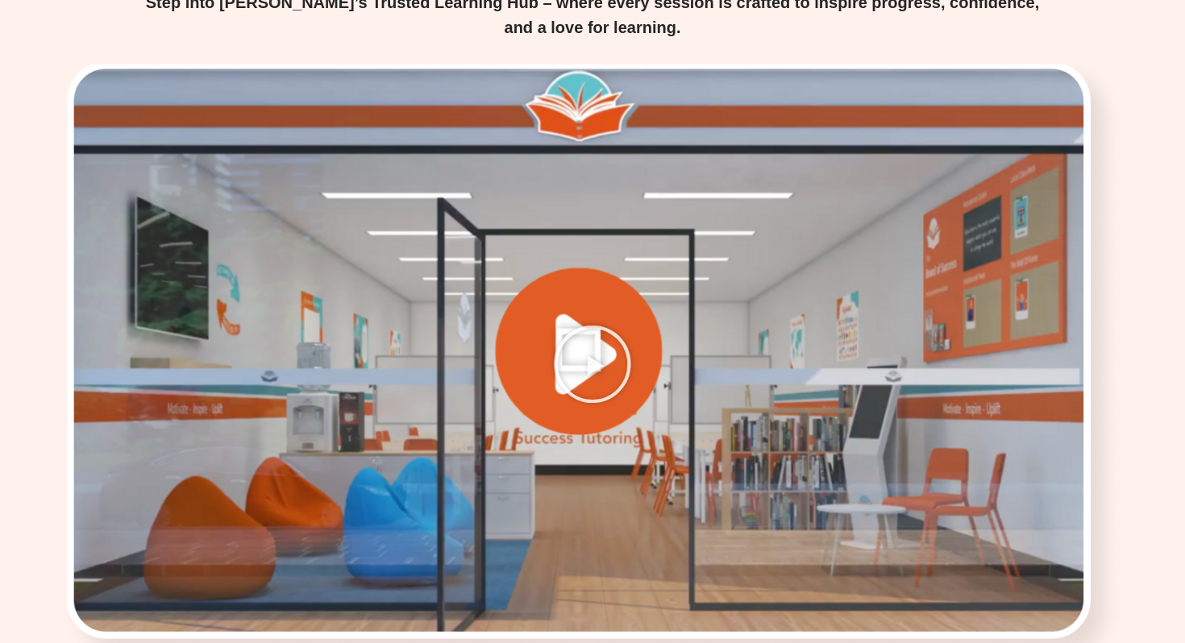
scroll to position [1980, 0]
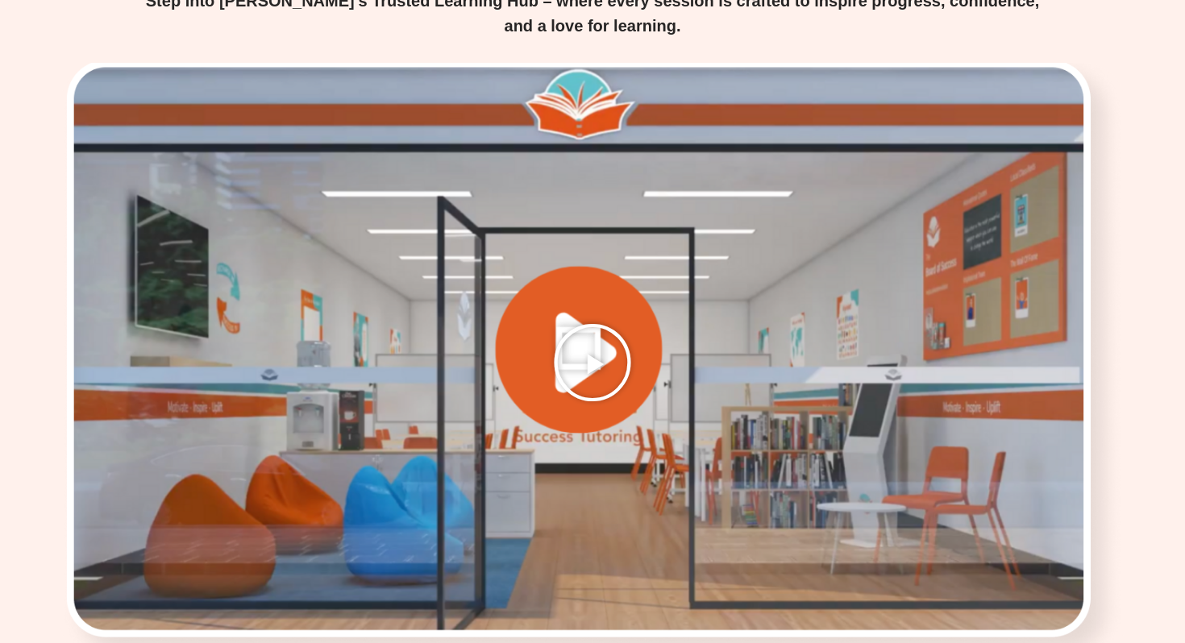
click at [577, 322] on icon "Play Video" at bounding box center [592, 362] width 81 height 81
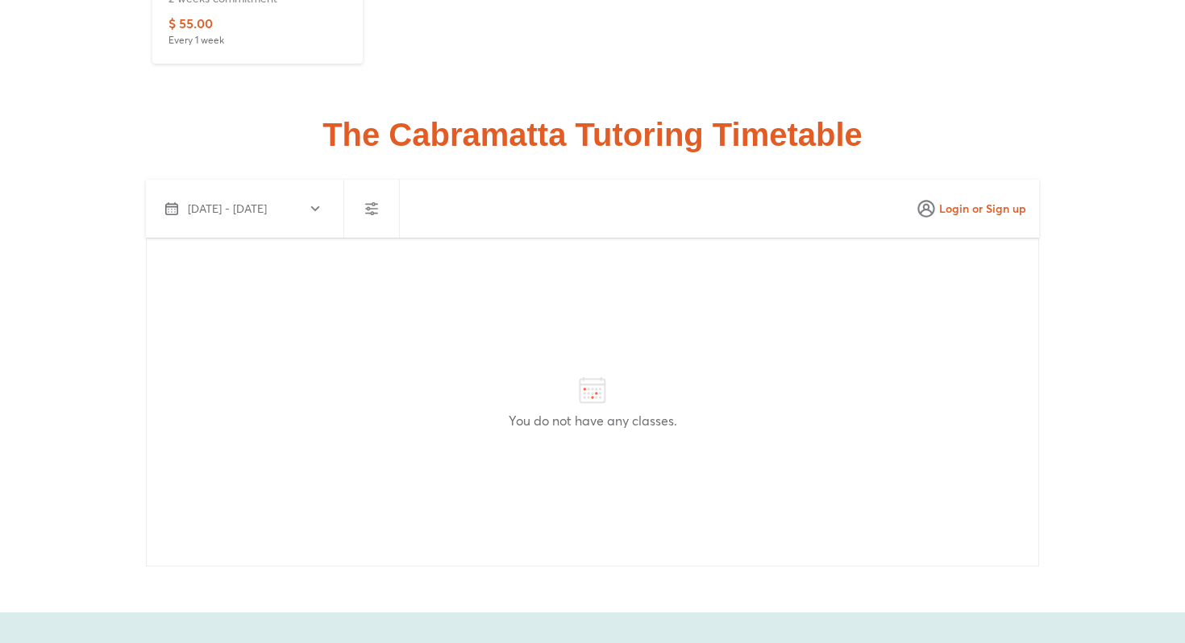
scroll to position [3924, 0]
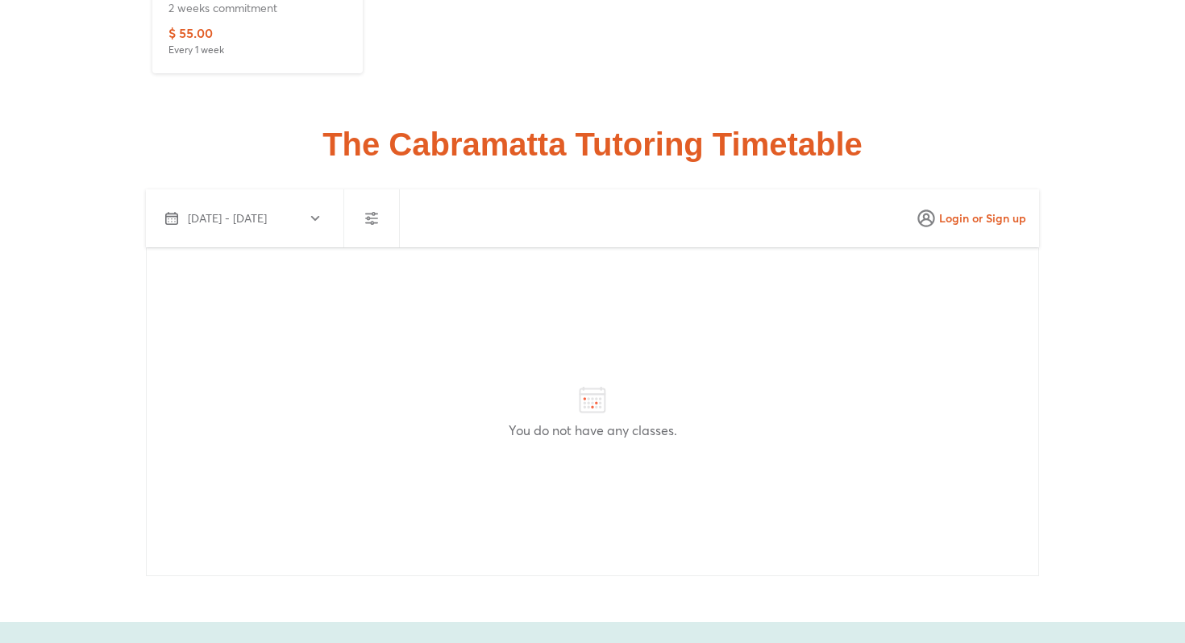
click at [298, 209] on span "Aug 10 - Sep 8, 2025" at bounding box center [241, 218] width 153 height 19
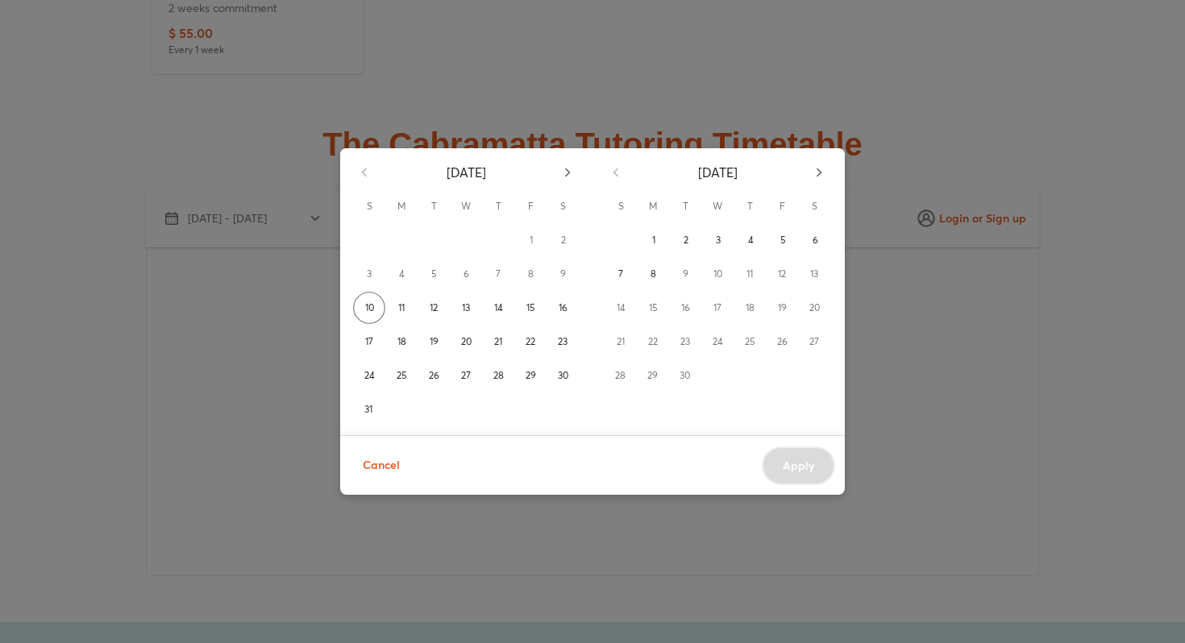
click at [805, 170] on div "September 2025" at bounding box center [717, 169] width 251 height 42
click at [576, 170] on icon "button" at bounding box center [567, 173] width 18 height 18
click at [726, 276] on div "8" at bounding box center [717, 274] width 32 height 32
click at [748, 281] on div "9" at bounding box center [749, 274] width 32 height 32
click at [748, 274] on div "9" at bounding box center [749, 274] width 32 height 32
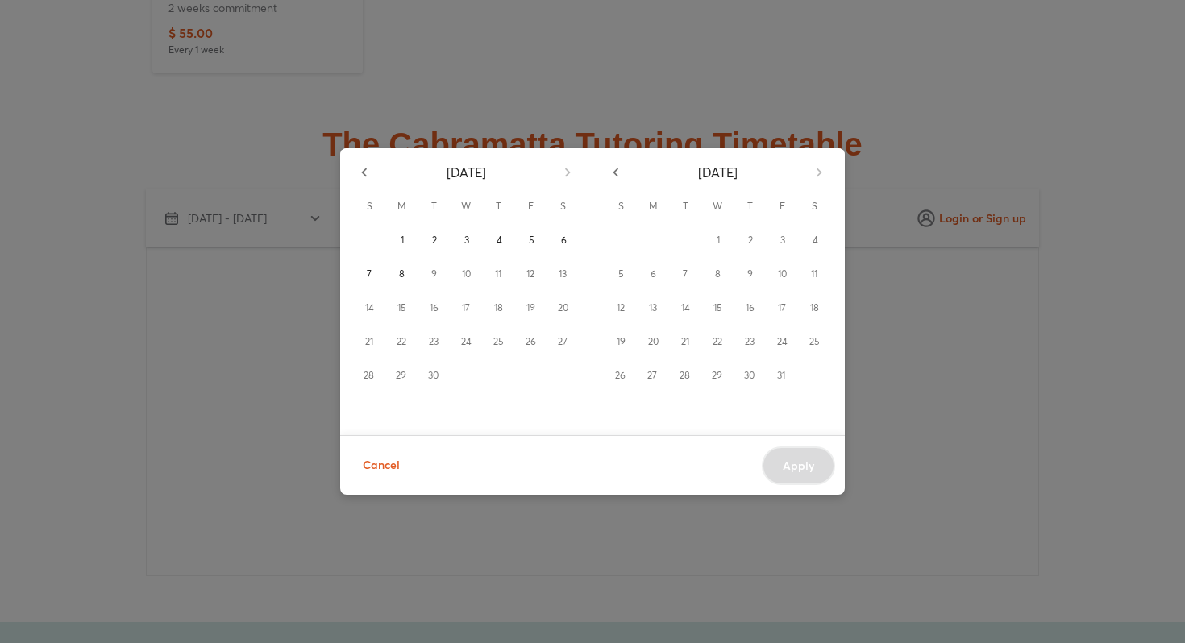
click at [748, 367] on div "30" at bounding box center [749, 375] width 32 height 32
click at [738, 384] on div "30" at bounding box center [749, 375] width 32 height 32
click at [429, 278] on div "9" at bounding box center [433, 274] width 32 height 32
click at [421, 259] on div "9" at bounding box center [433, 274] width 32 height 32
click at [388, 262] on div "8" at bounding box center [401, 274] width 32 height 32
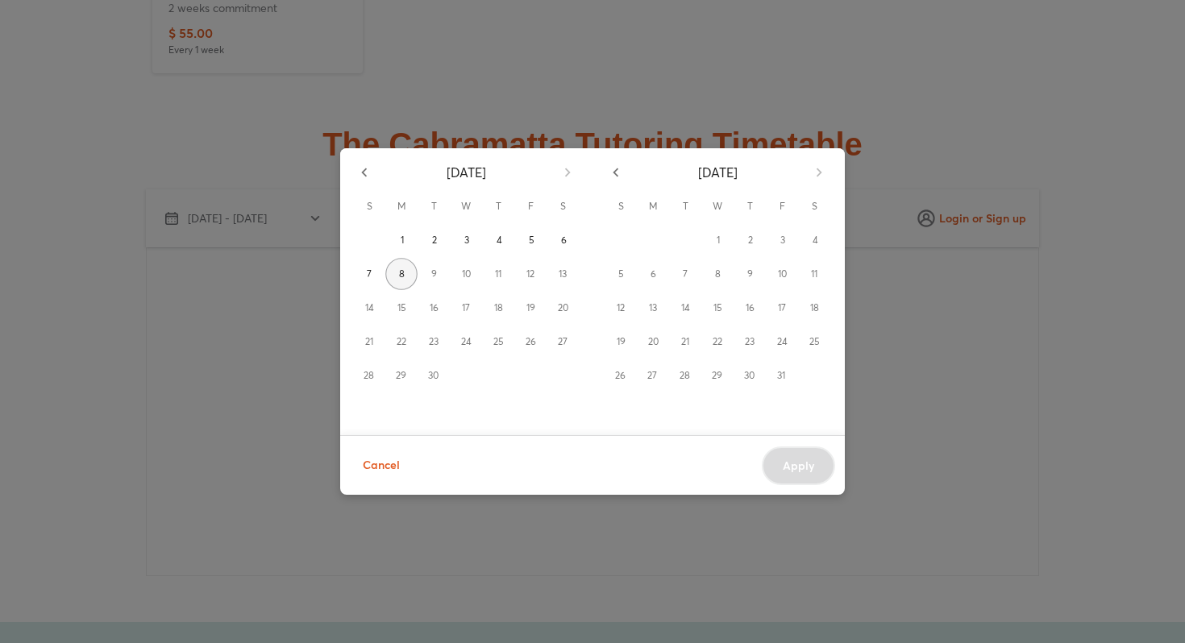
click at [395, 263] on button "8" at bounding box center [401, 274] width 32 height 32
click at [386, 476] on button "Cancel" at bounding box center [381, 465] width 63 height 39
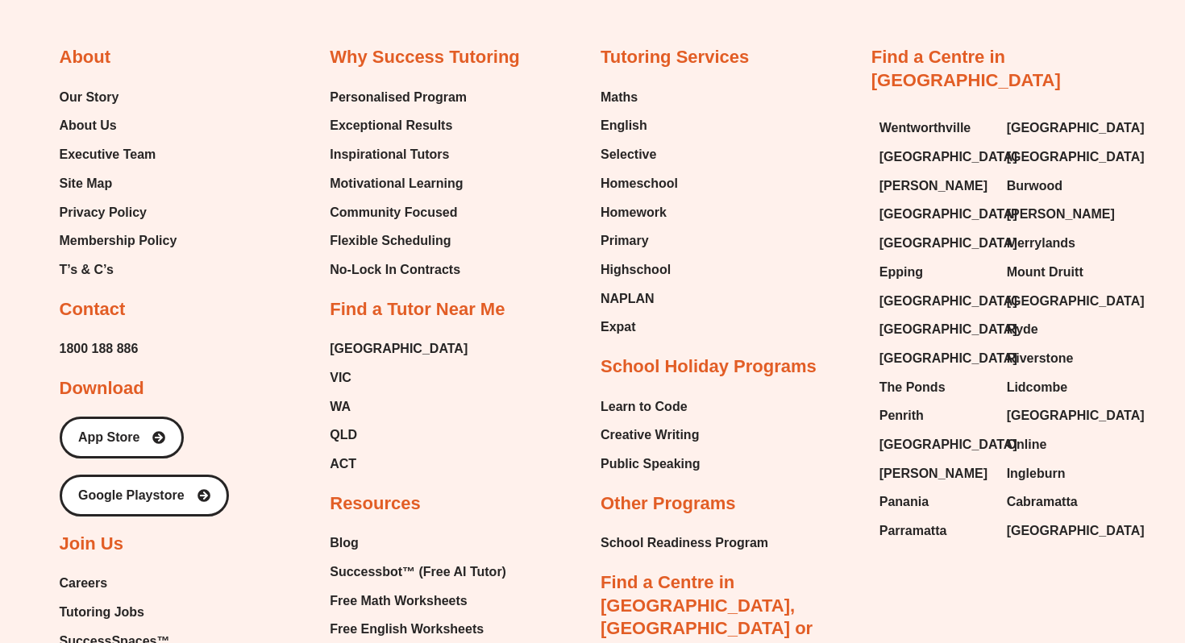
scroll to position [6993, 0]
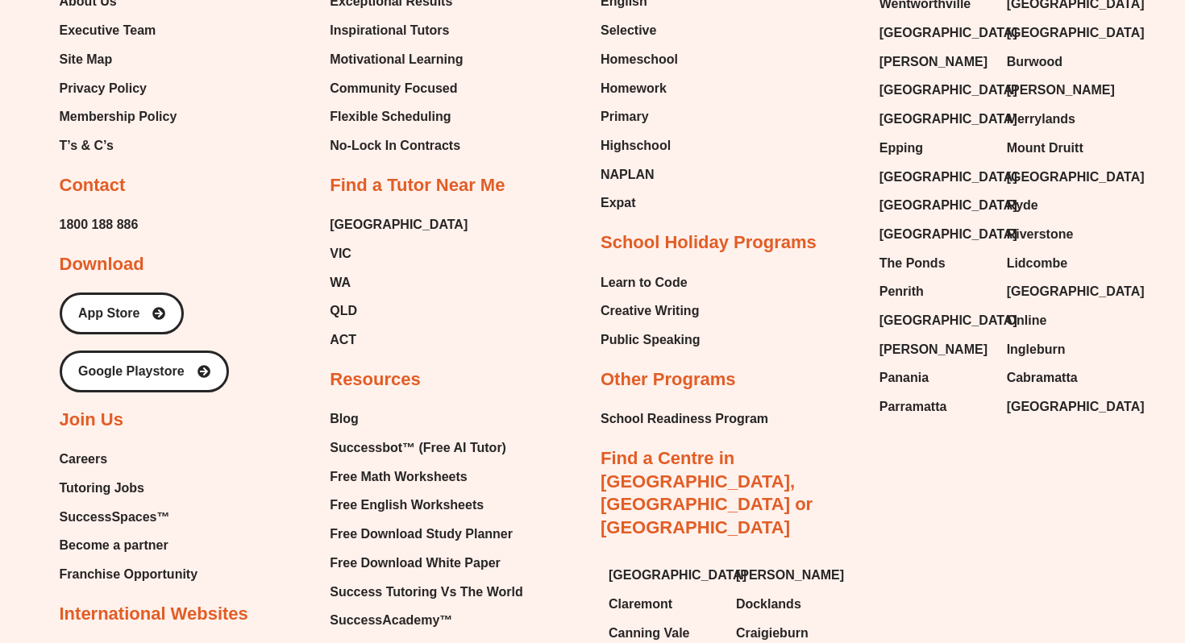
click at [85, 447] on span "Careers" at bounding box center [84, 459] width 48 height 24
click at [81, 447] on ul "Careers Tutoring Jobs SuccessSpaces™ Become a partner Franchise Opportunity" at bounding box center [129, 516] width 139 height 139
click at [81, 476] on span "Tutoring Jobs" at bounding box center [102, 488] width 85 height 24
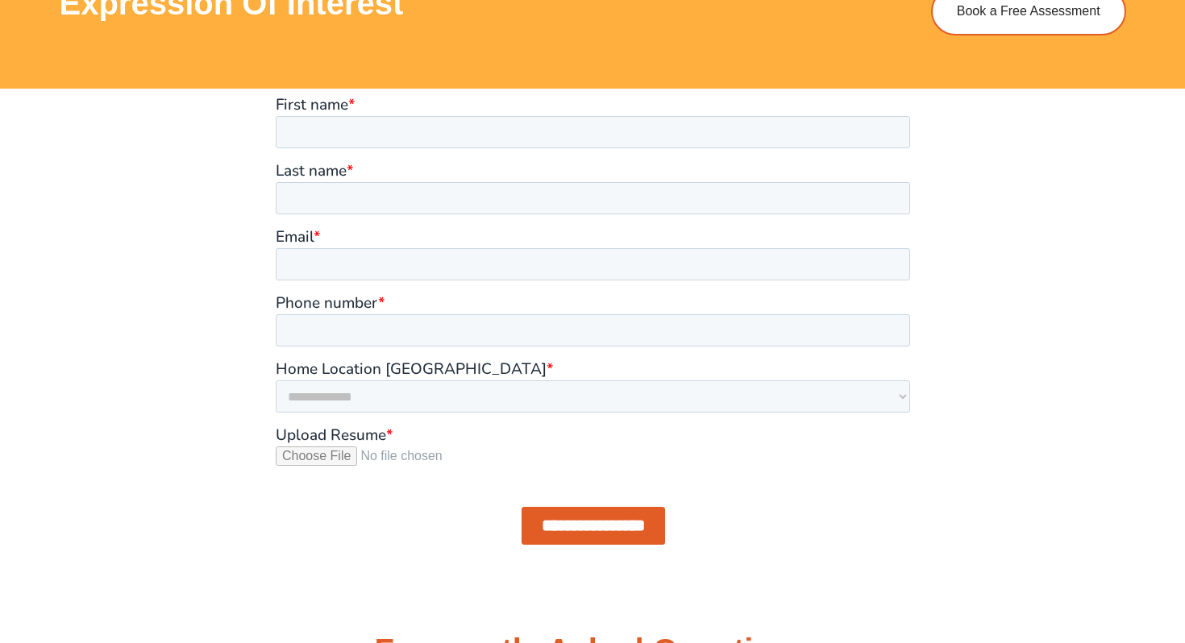
scroll to position [1292, 0]
click at [380, 383] on select "**********" at bounding box center [592, 396] width 634 height 32
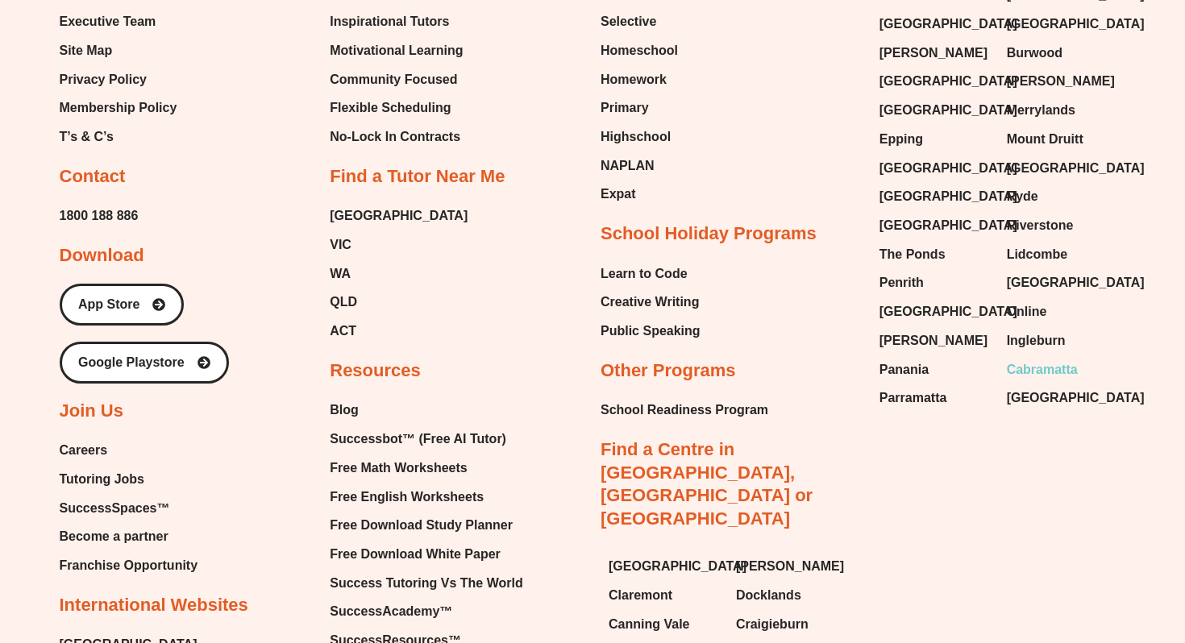
scroll to position [3126, 0]
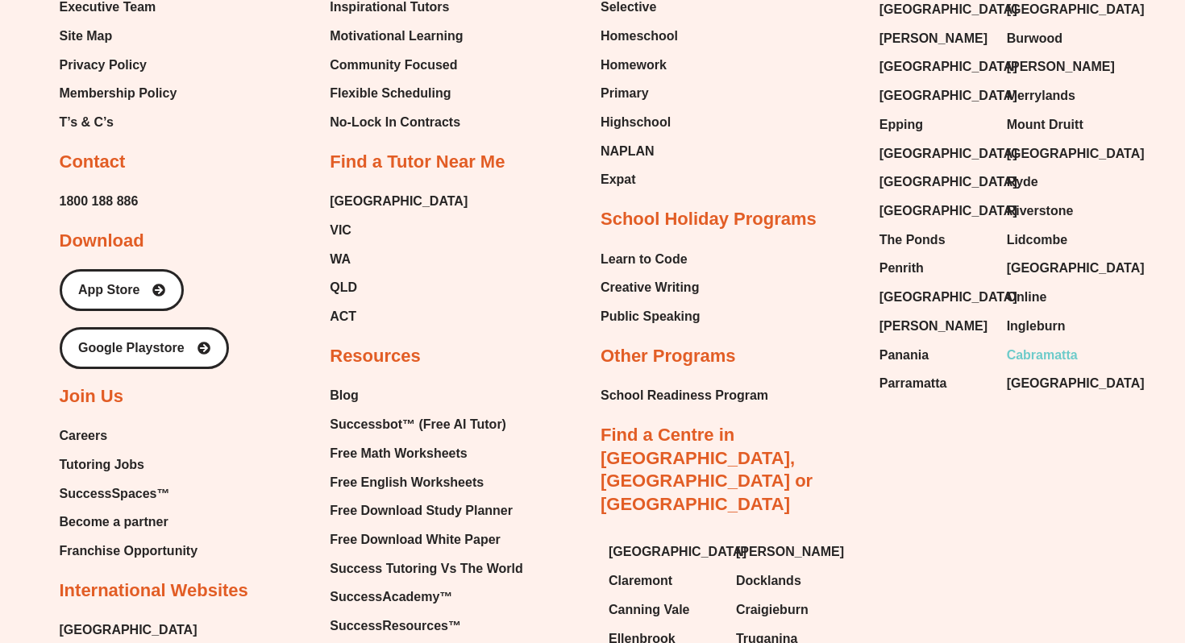
click at [1044, 346] on span "Cabramatta" at bounding box center [1042, 355] width 71 height 24
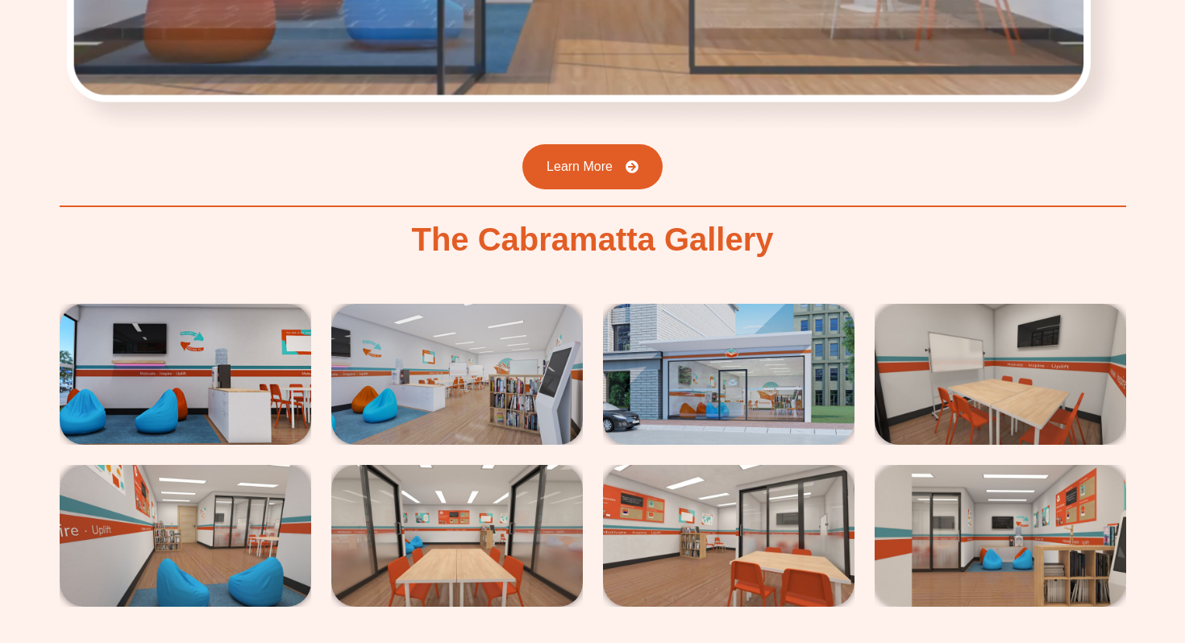
scroll to position [2543, 0]
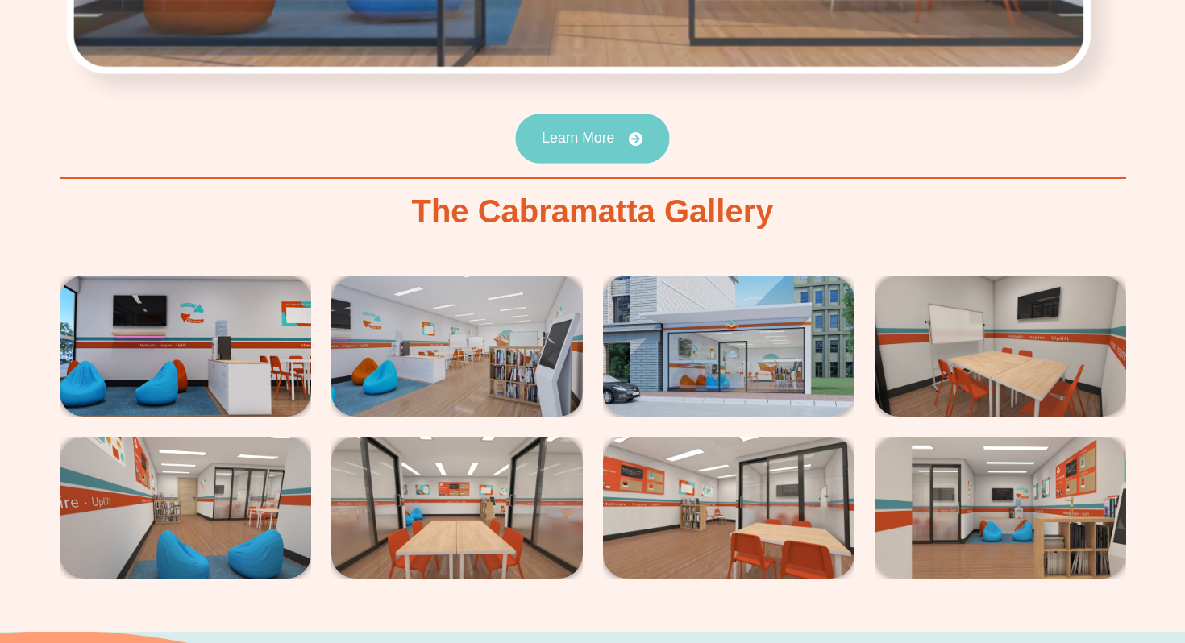
click at [596, 114] on link "Learn More" at bounding box center [592, 139] width 154 height 50
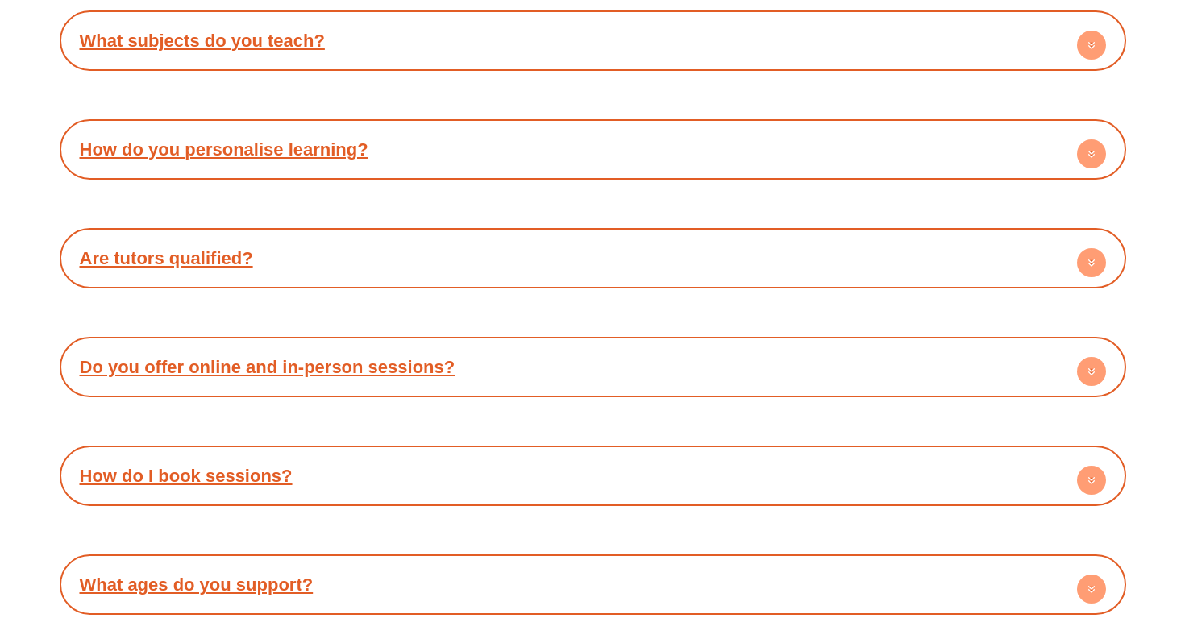
scroll to position [5889, 0]
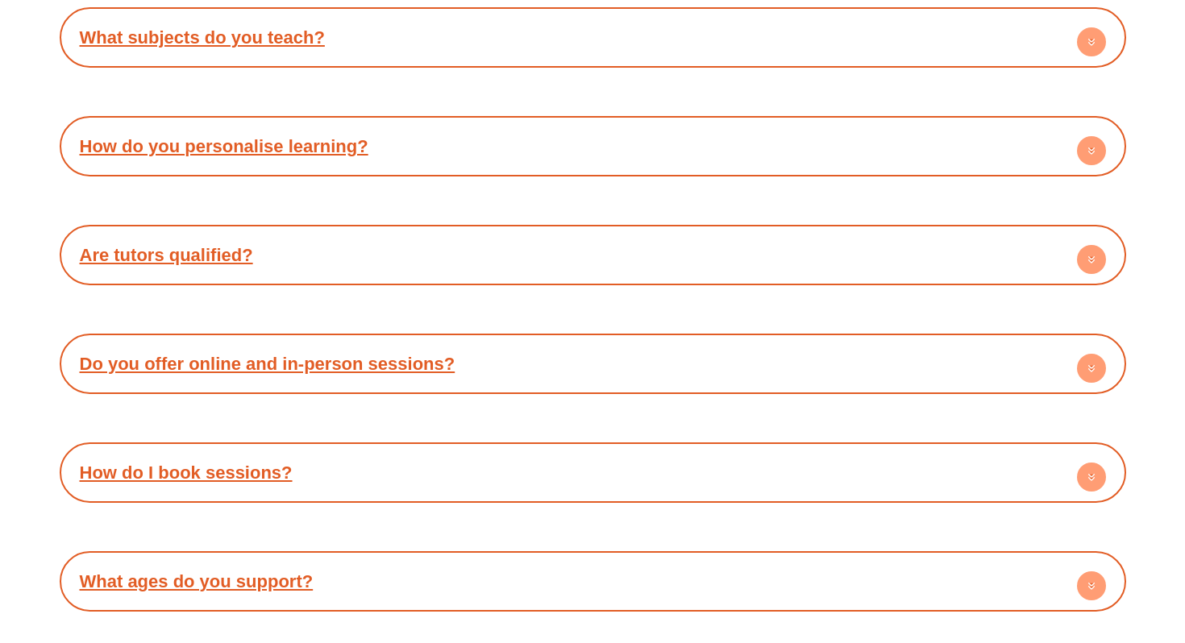
click at [455, 232] on div "Are tutors qualified? Yes, our tutors are trained, experienced, and receive ong…" at bounding box center [593, 255] width 1066 height 60
click at [1082, 245] on circle at bounding box center [1091, 259] width 29 height 29
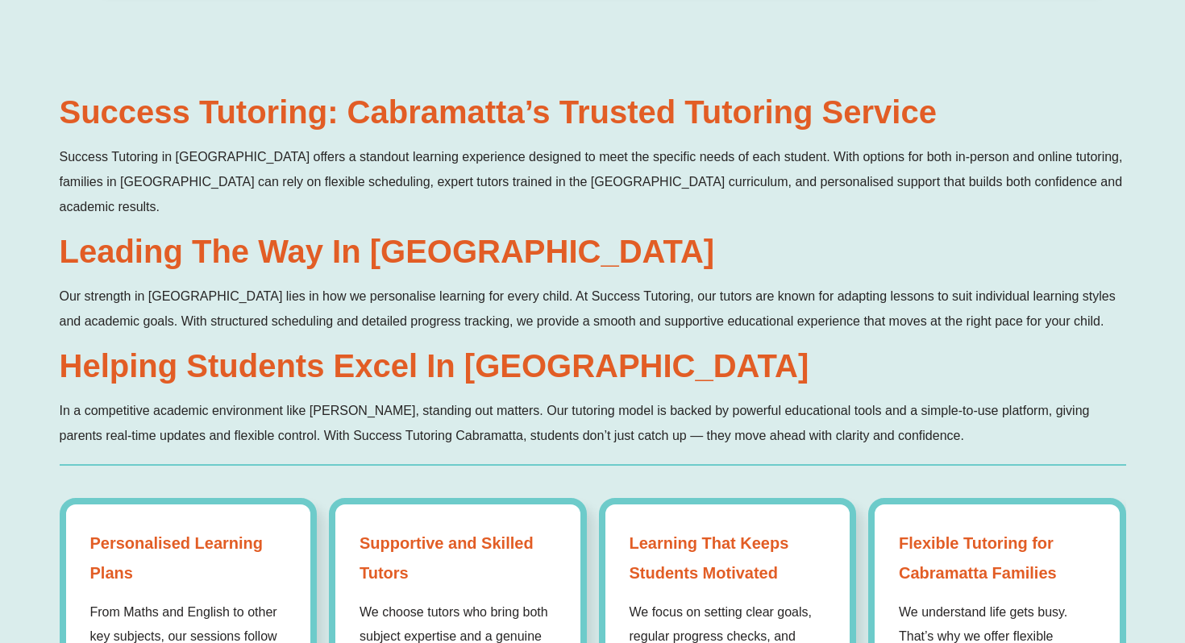
scroll to position [969, 0]
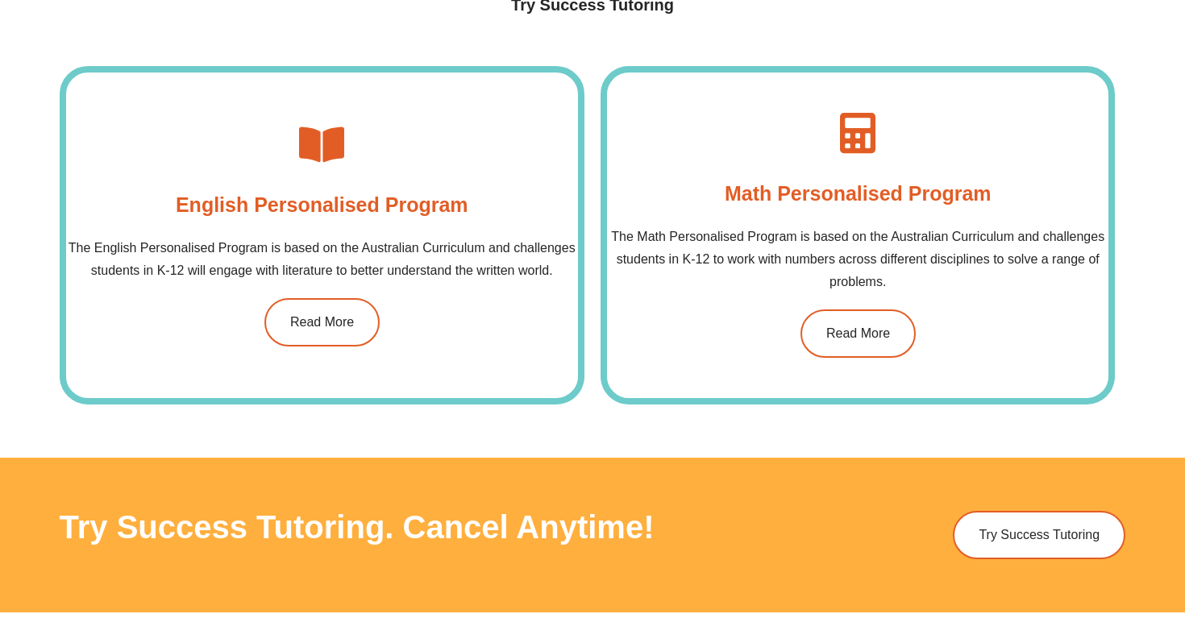
scroll to position [1696, 0]
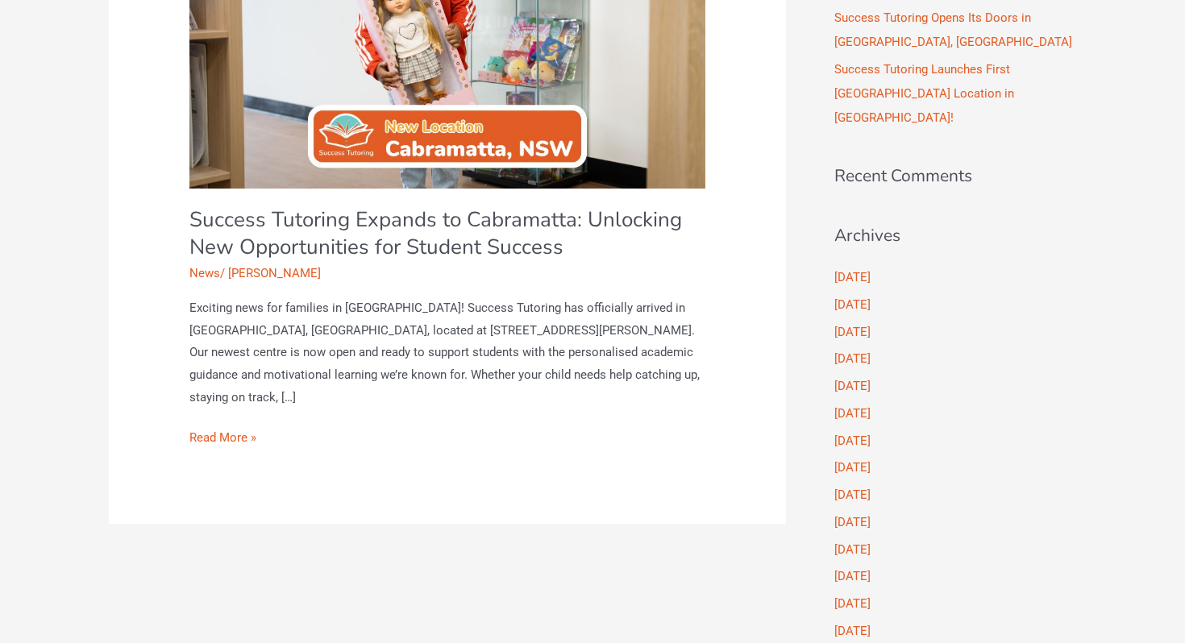
scroll to position [296, 0]
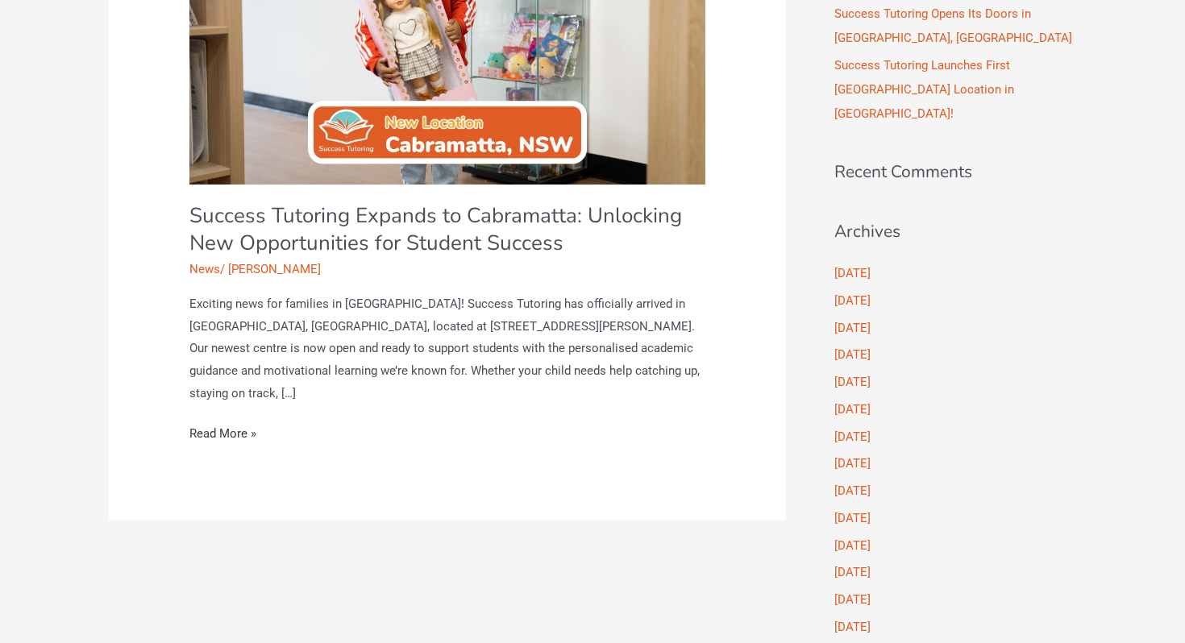
click at [222, 435] on link "Success Tutoring Expands to Cabramatta: Unlocking New Opportunities for Student…" at bounding box center [222, 434] width 67 height 23
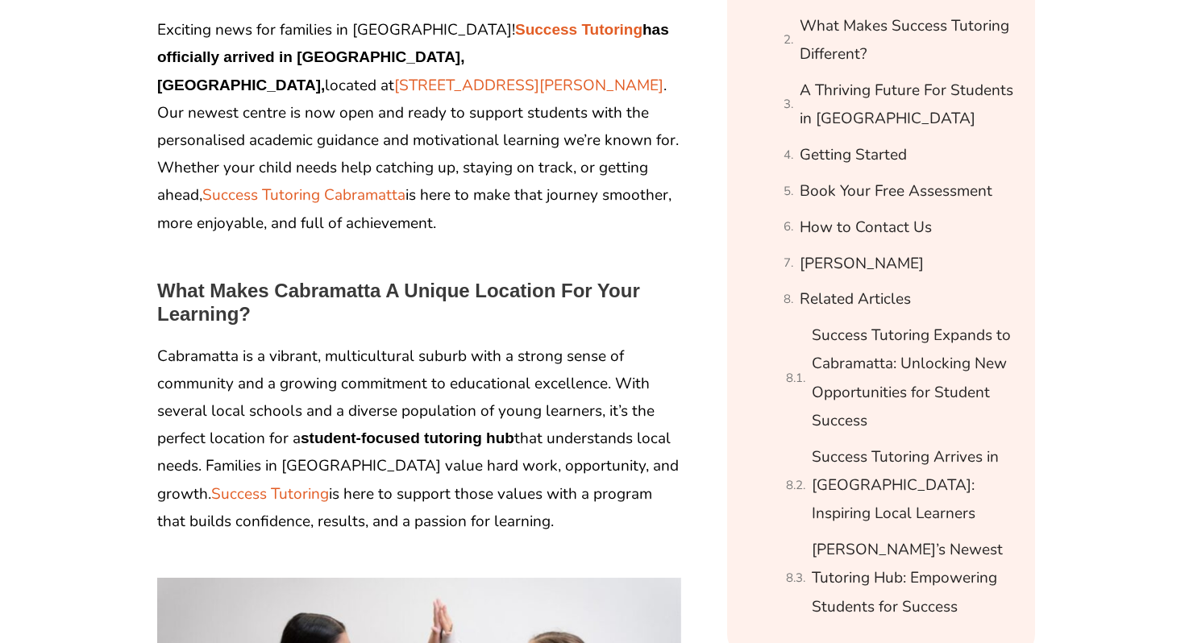
scroll to position [1080, 0]
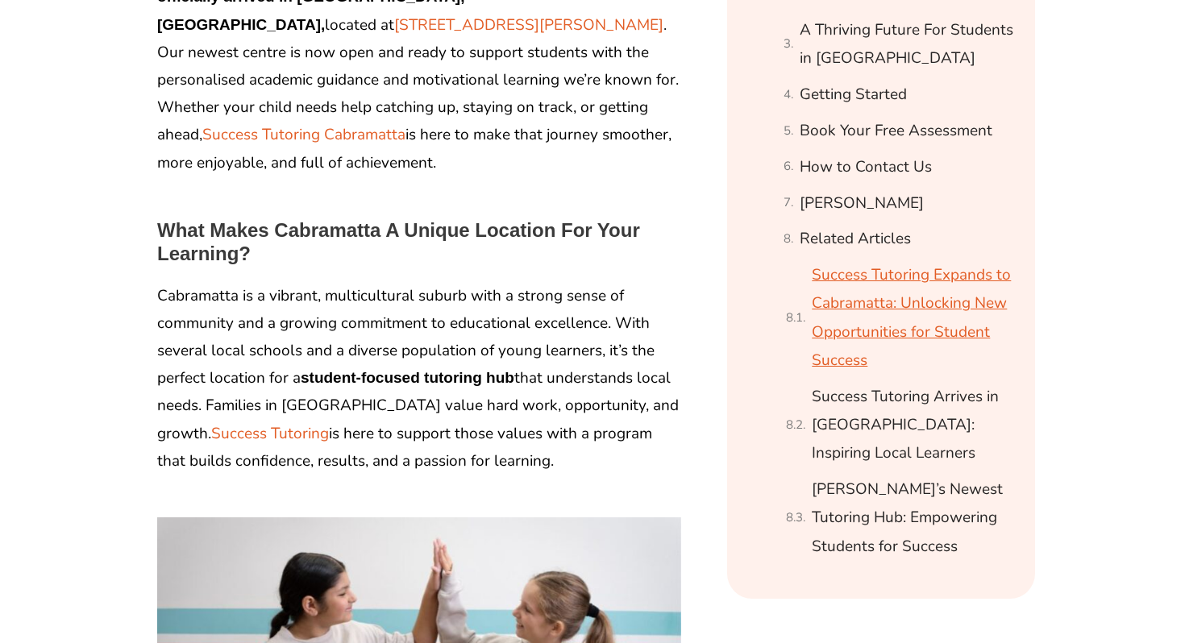
click at [868, 314] on link "Success Tutoring Expands to Cabramatta: Unlocking New Opportunities for Student…" at bounding box center [913, 318] width 203 height 114
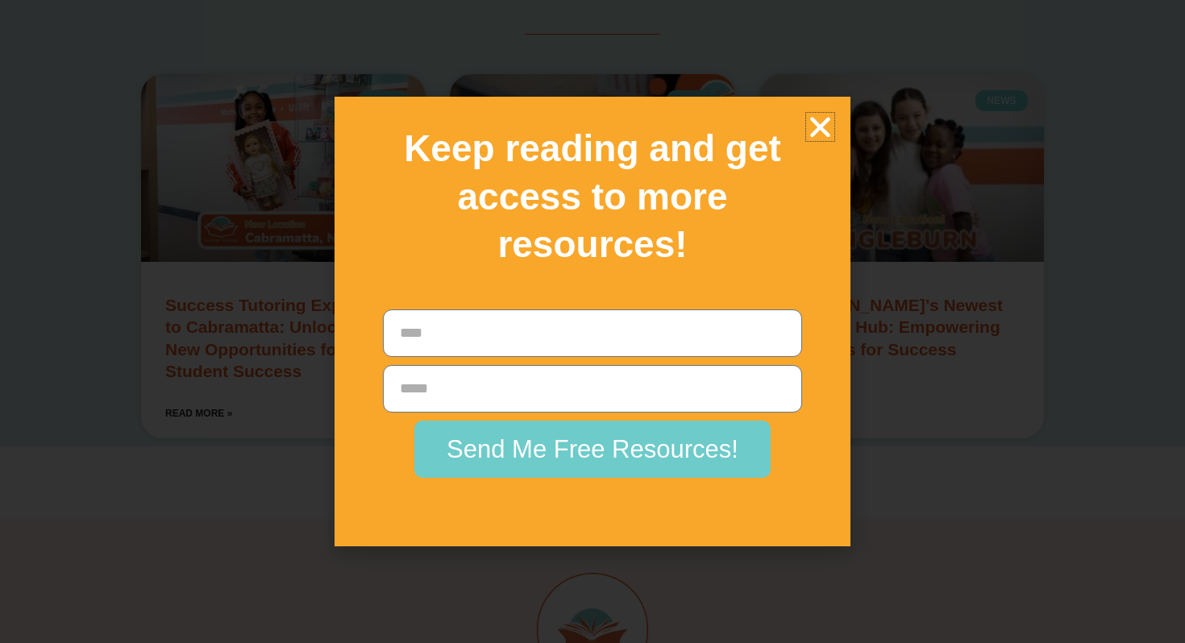
scroll to position [5130, 0]
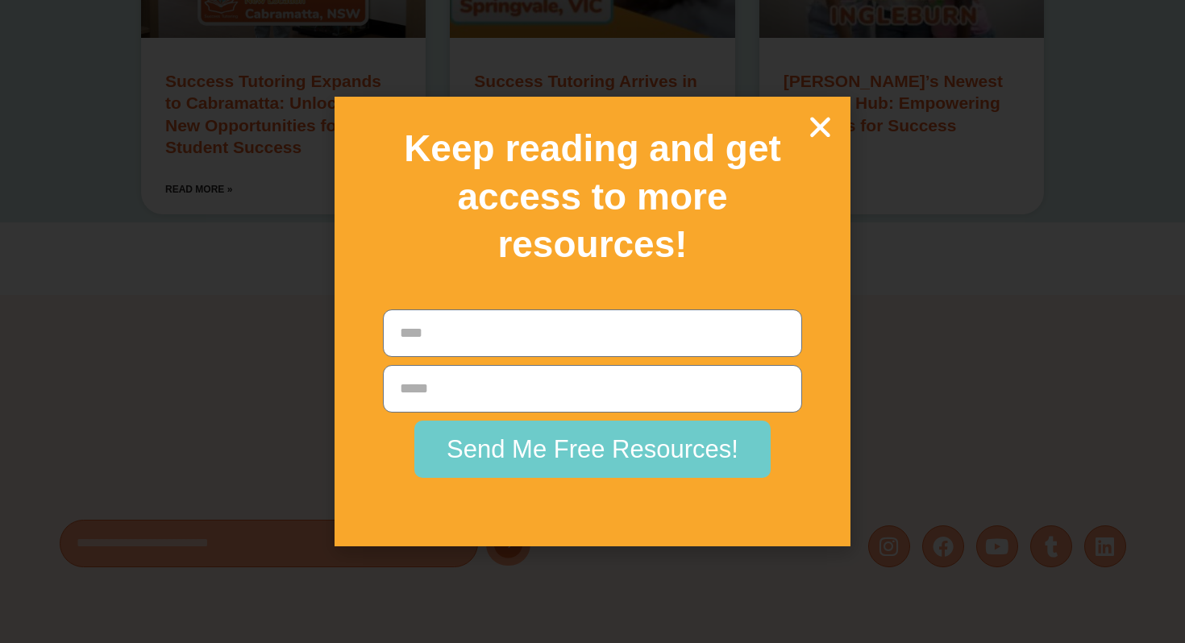
click at [817, 132] on icon "Close" at bounding box center [820, 127] width 28 height 28
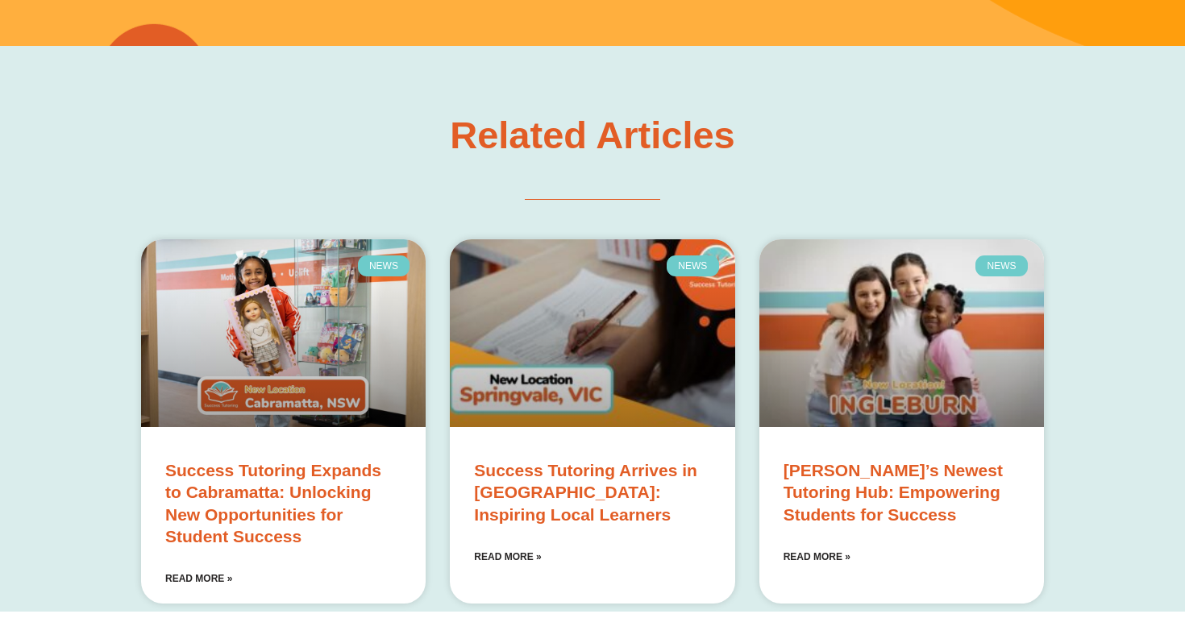
scroll to position [4738, 0]
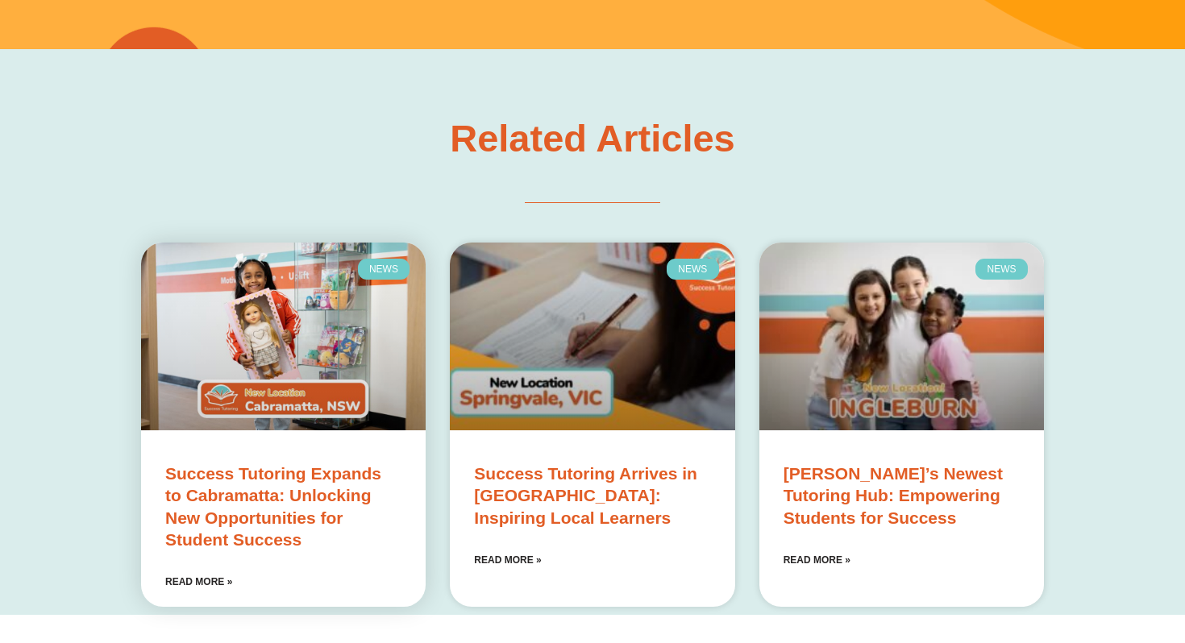
click at [268, 464] on link "Success Tutoring Expands to Cabramatta: Unlocking New Opportunities for Student…" at bounding box center [273, 506] width 216 height 85
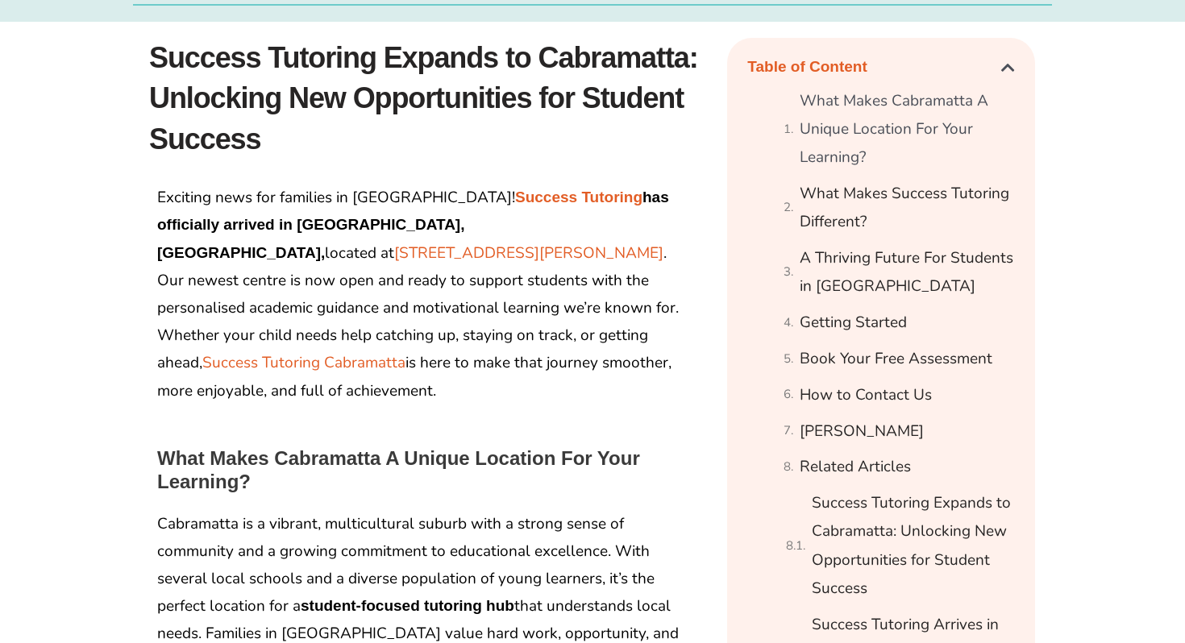
scroll to position [904, 0]
